Goal: Check status: Check status

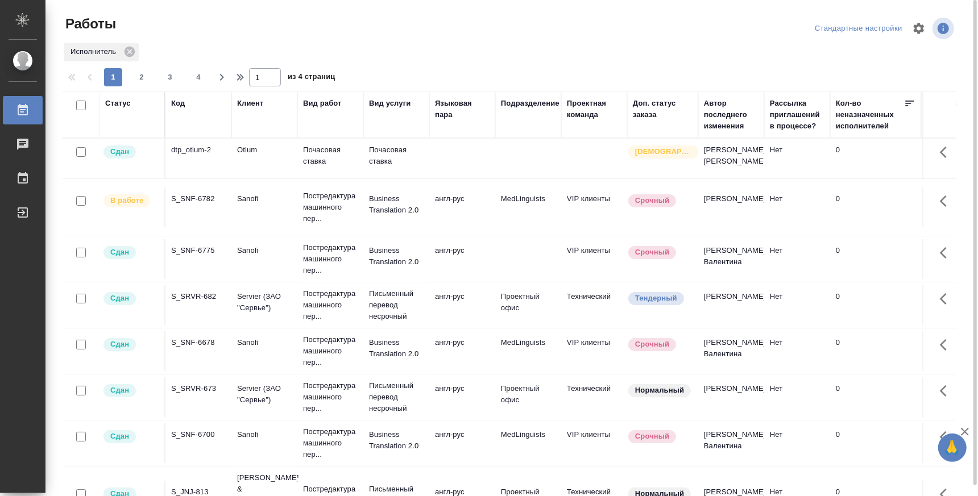
click at [197, 203] on div "S_SNF-6782" at bounding box center [198, 198] width 55 height 11
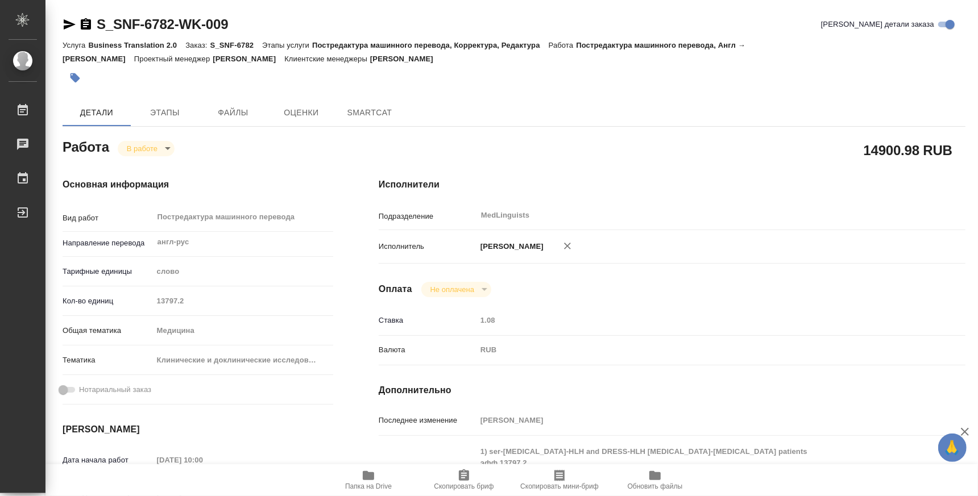
type textarea "x"
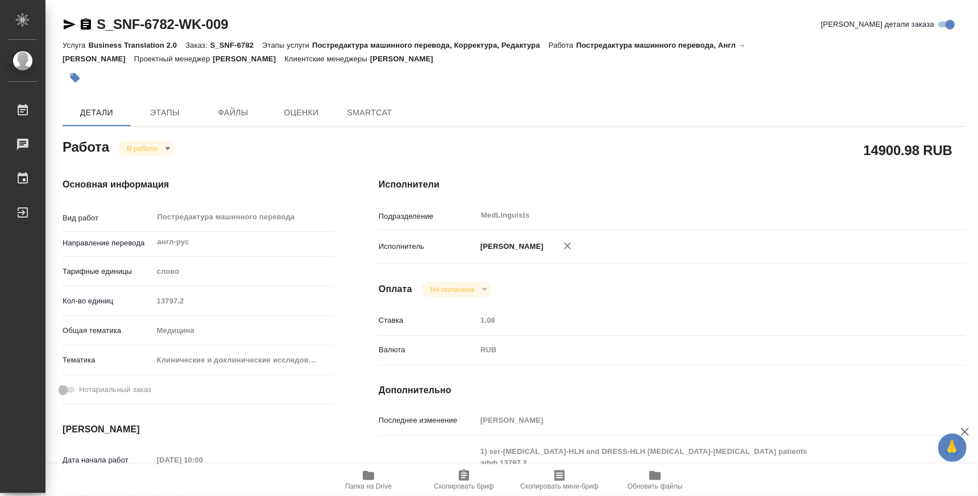
type textarea "x"
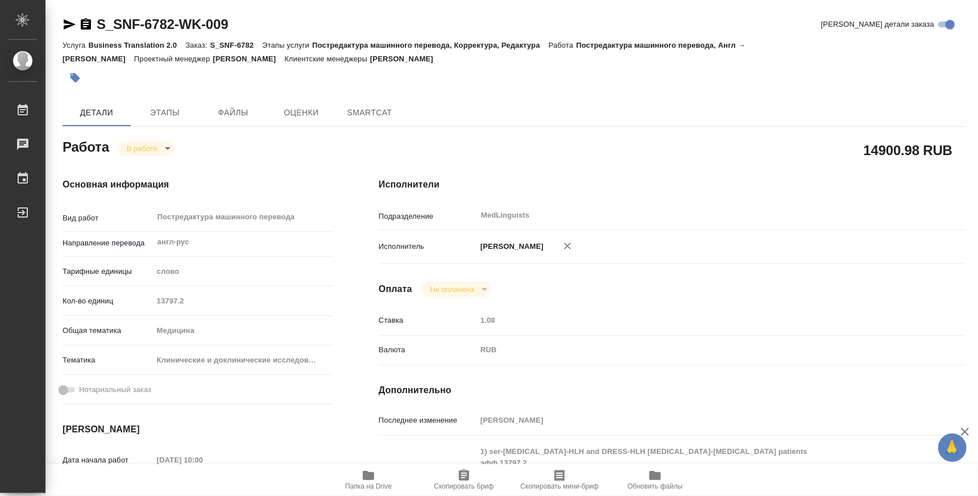
type textarea "x"
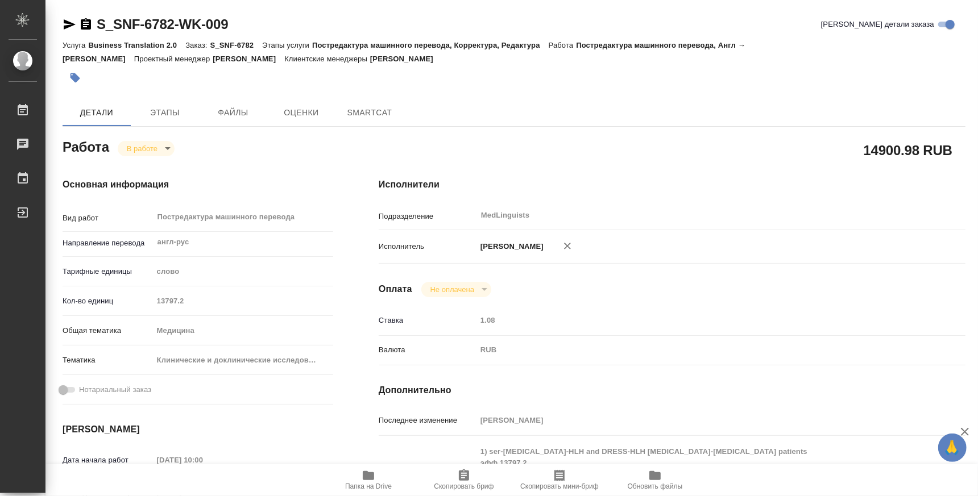
type textarea "x"
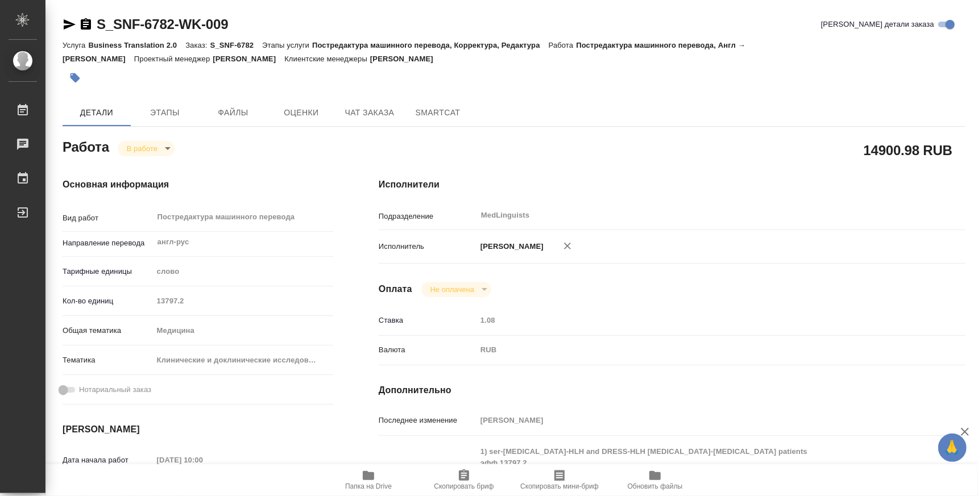
type textarea "x"
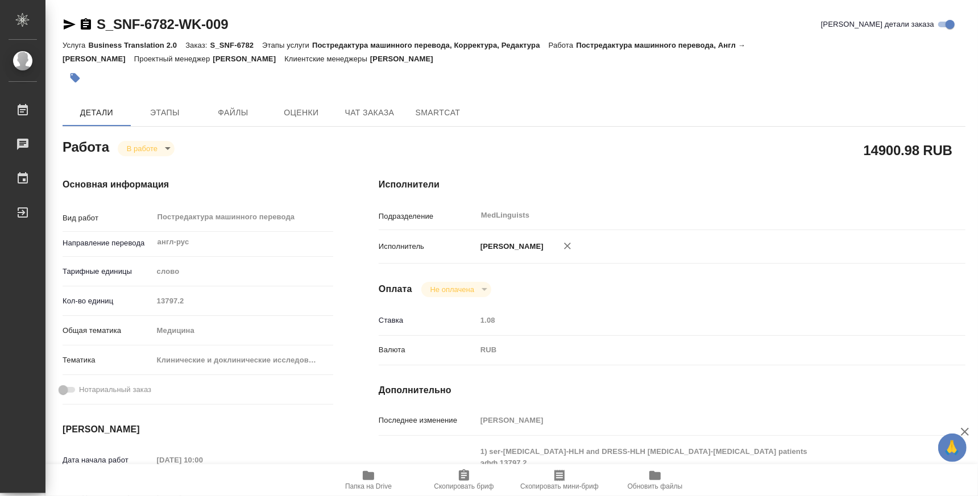
type textarea "x"
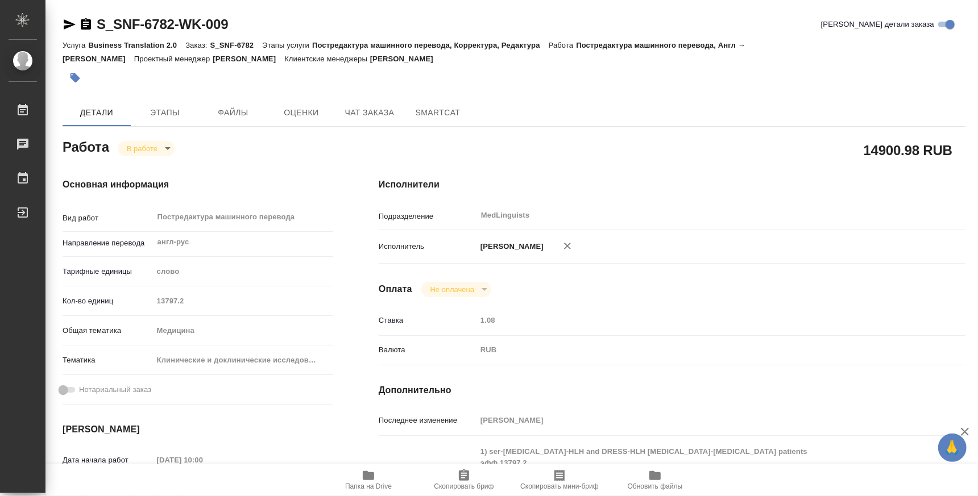
click at [360, 482] on span "Папка на Drive" at bounding box center [368, 480] width 82 height 22
click at [152, 140] on div "В работе inProgress" at bounding box center [146, 148] width 57 height 16
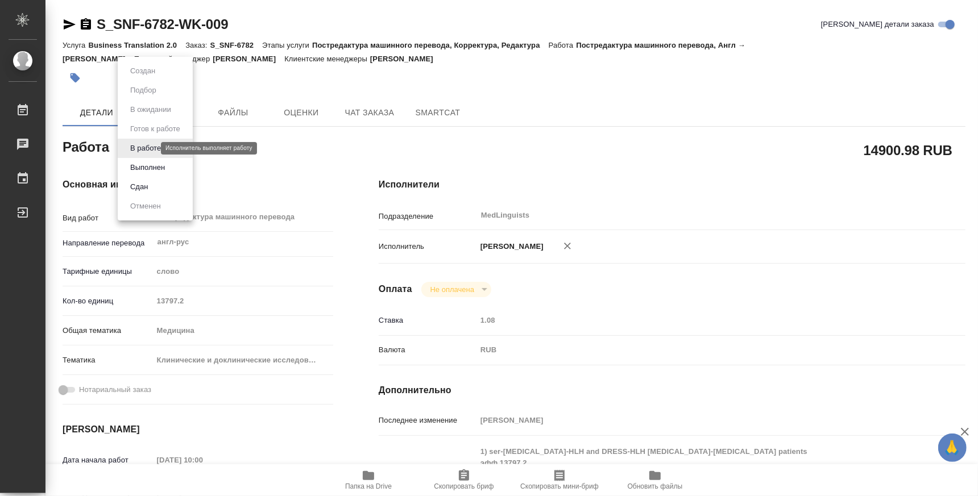
click at [150, 150] on body "🙏 .cls-1 fill:#fff; AWATERA Atminis Kristina Работы 0 Чаты График Выйти S_SNF-6…" at bounding box center [489, 248] width 978 height 496
click at [151, 168] on button "Выполнен" at bounding box center [148, 167] width 42 height 13
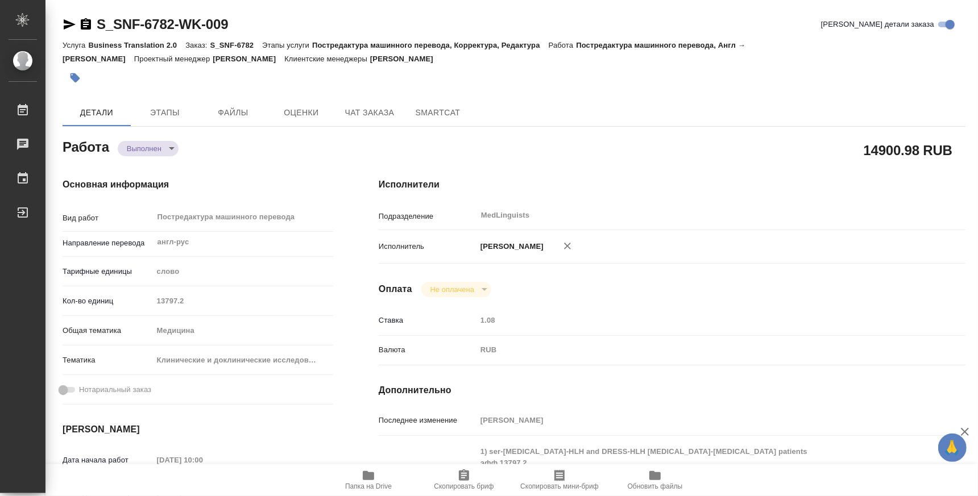
type textarea "x"
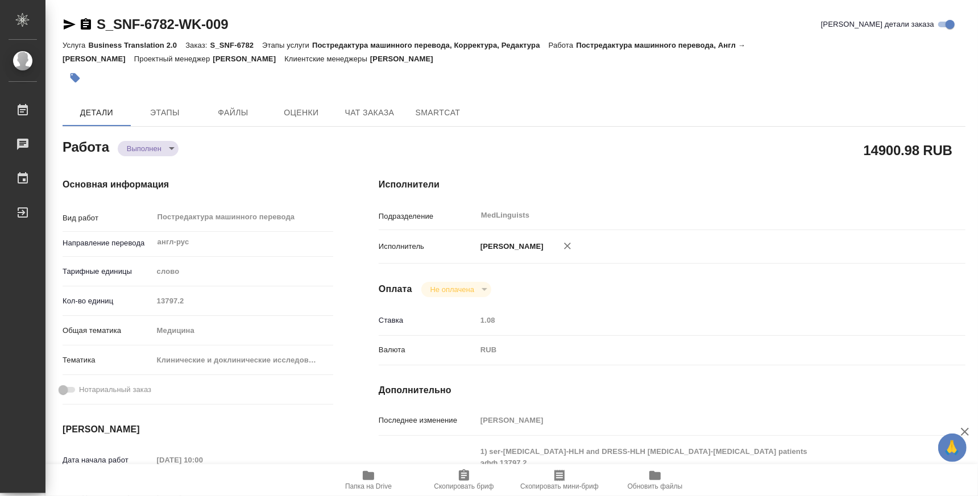
type textarea "x"
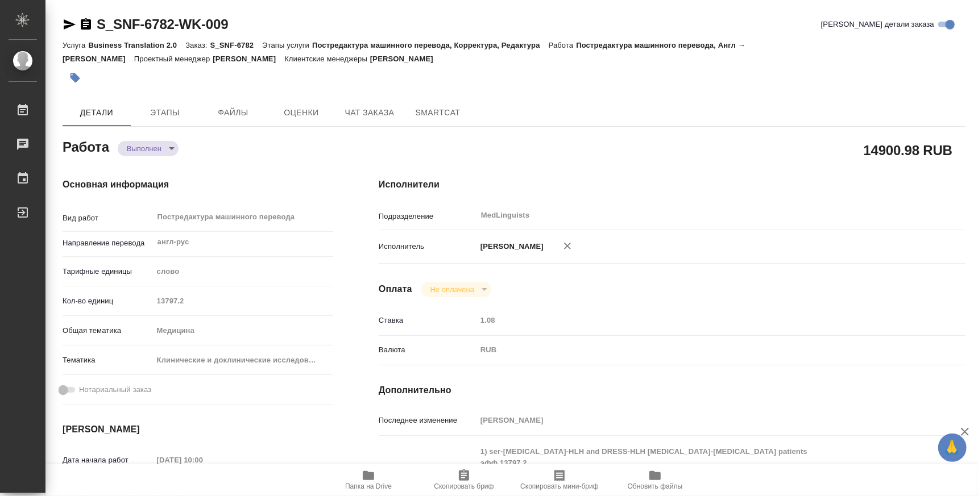
type textarea "x"
